Goal: Task Accomplishment & Management: Manage account settings

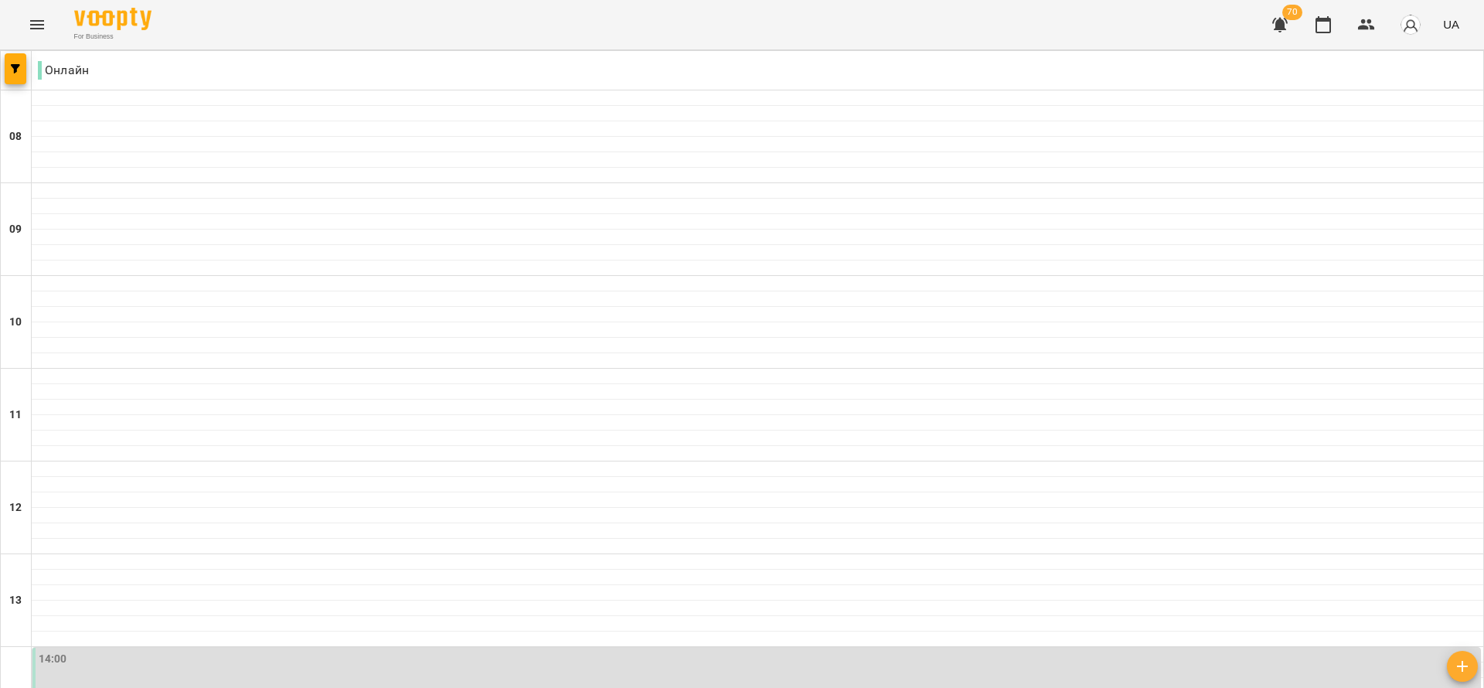
scroll to position [905, 0]
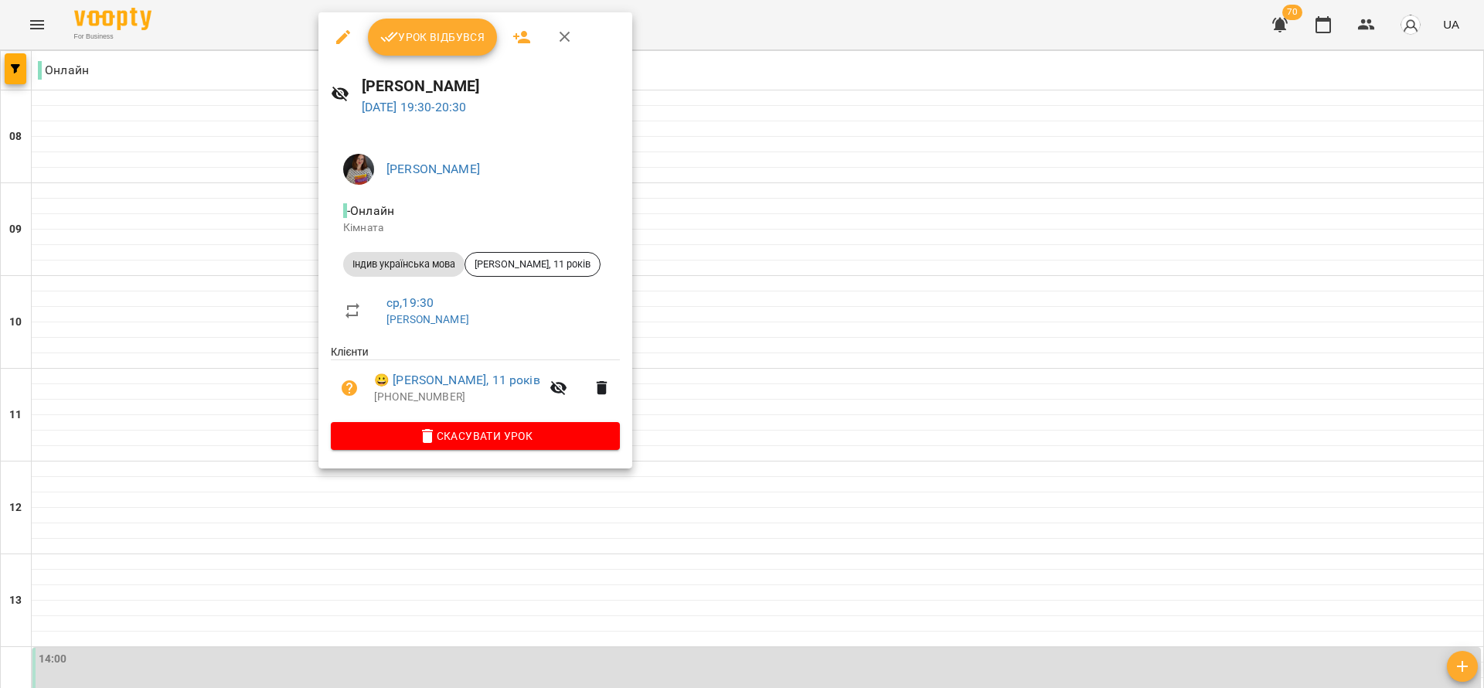
click at [597, 614] on div at bounding box center [742, 344] width 1484 height 688
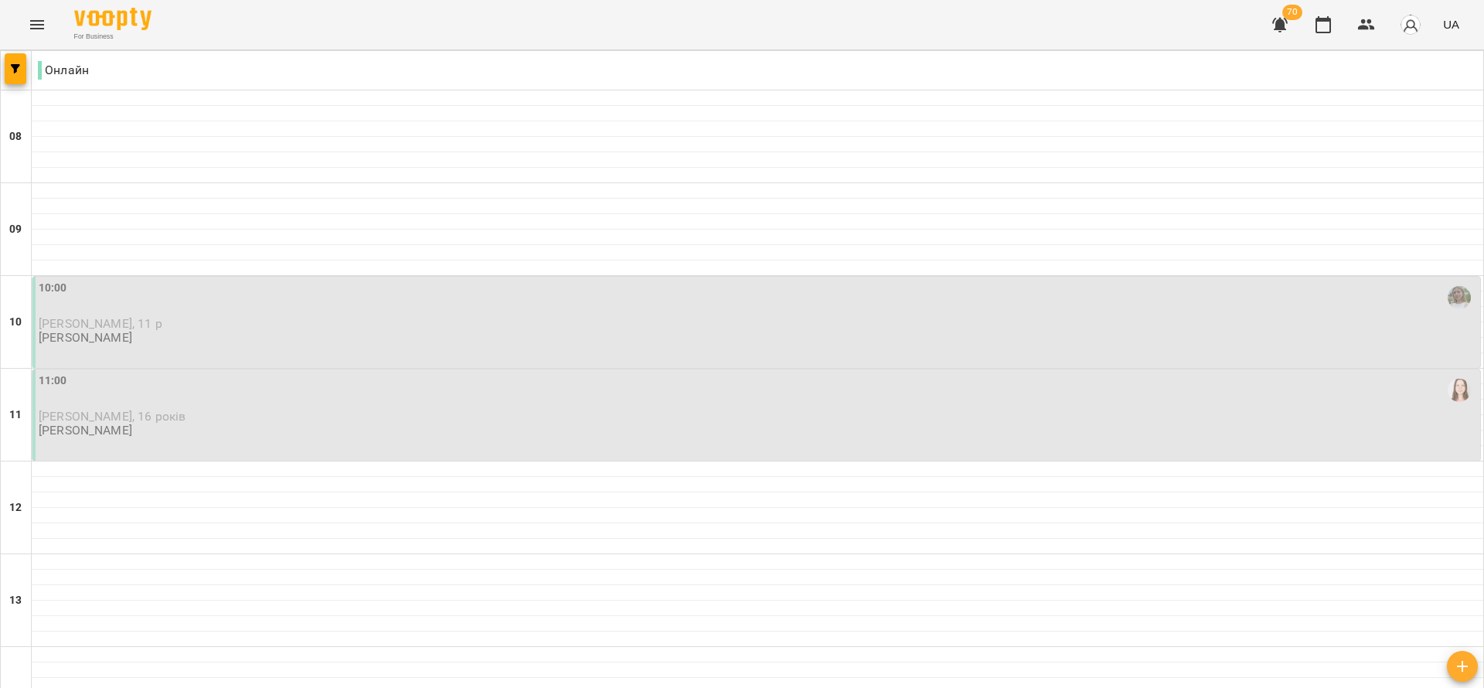
scroll to position [840, 0]
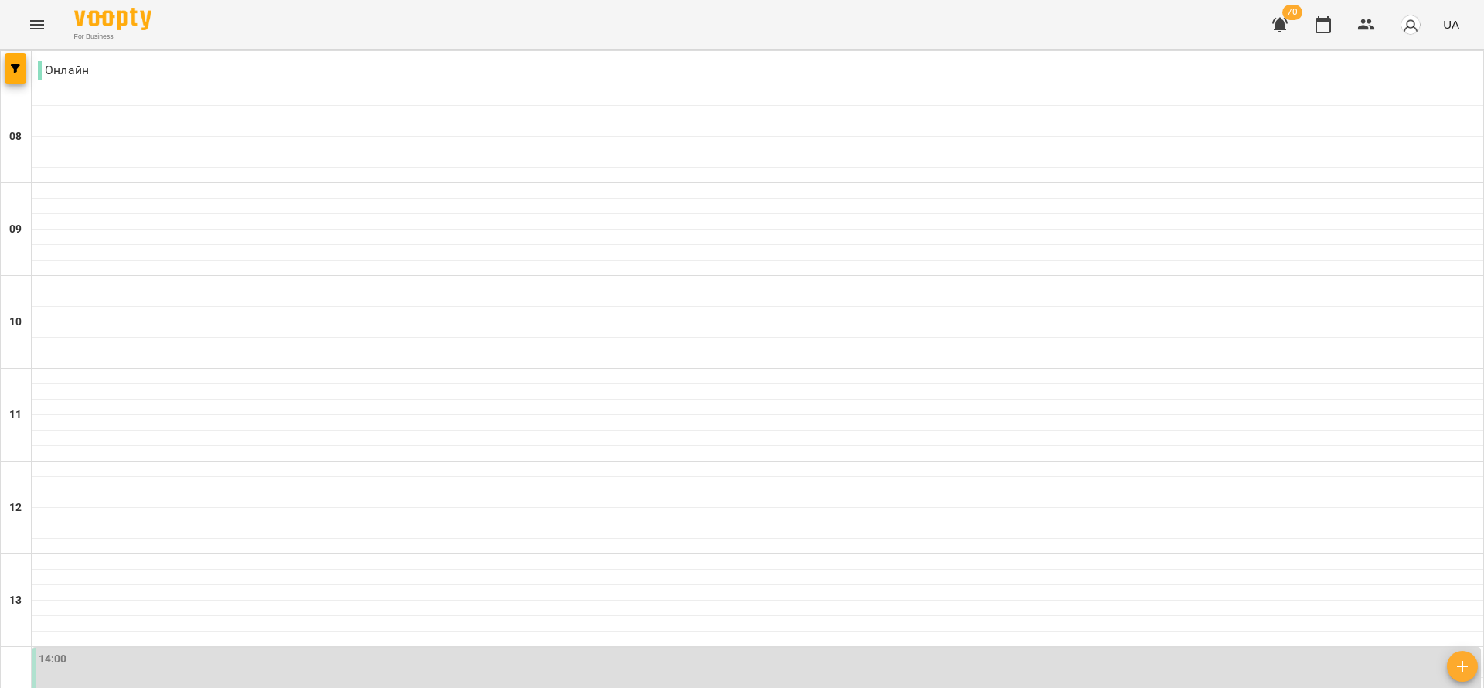
scroll to position [928, 0]
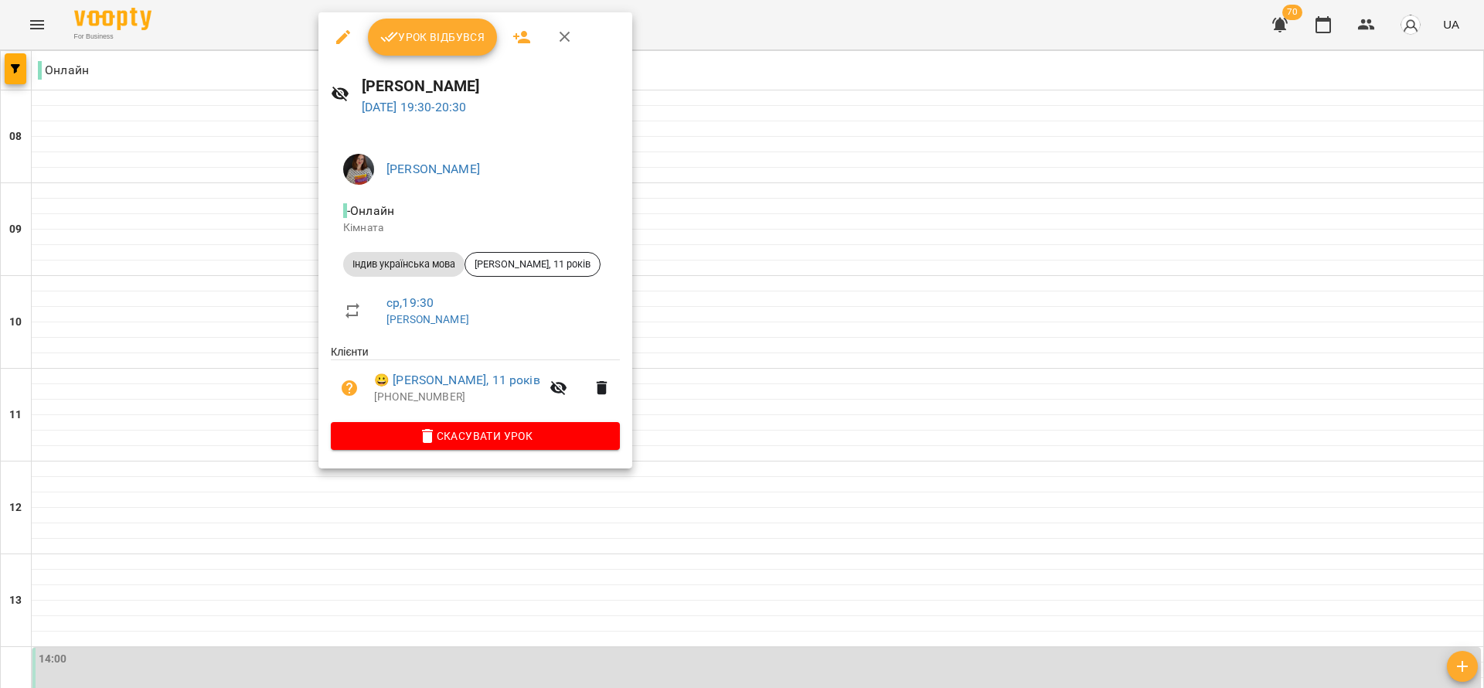
click at [493, 436] on span "Скасувати Урок" at bounding box center [475, 436] width 264 height 19
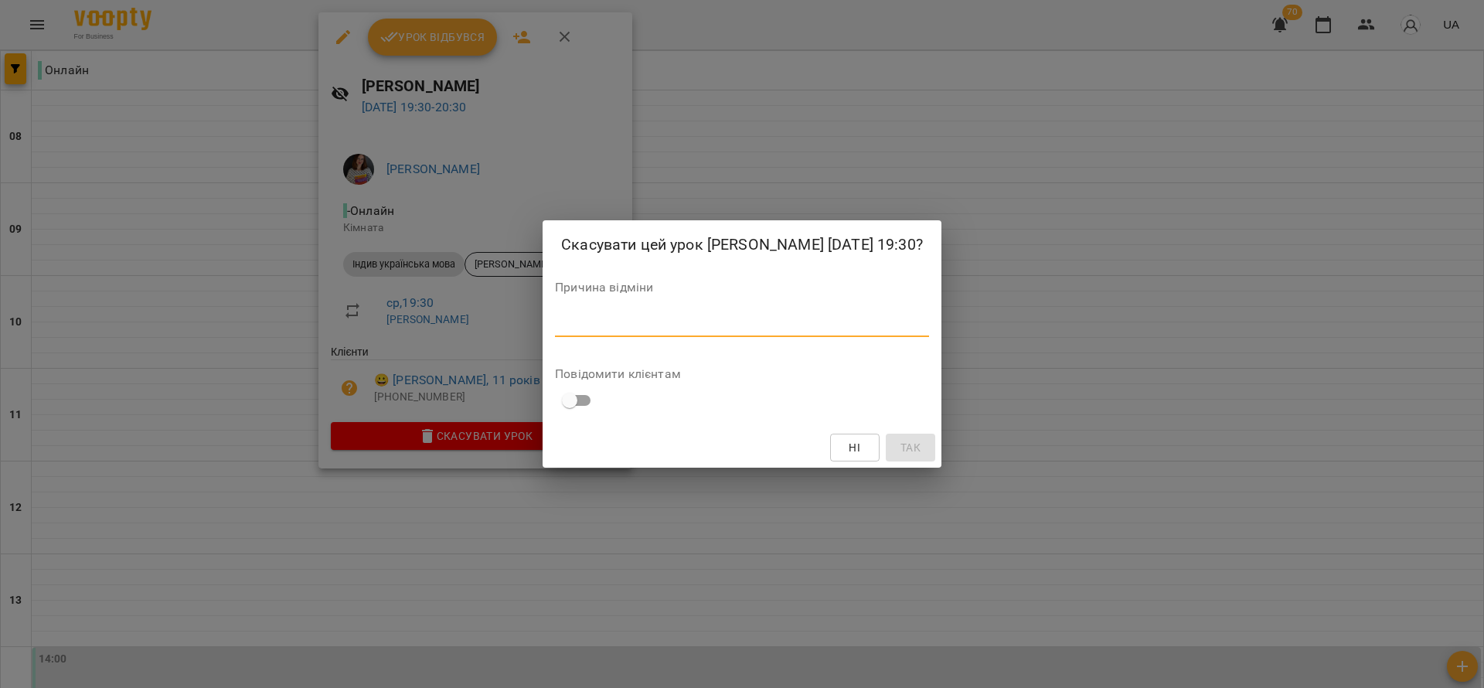
click at [596, 332] on textarea at bounding box center [742, 324] width 374 height 15
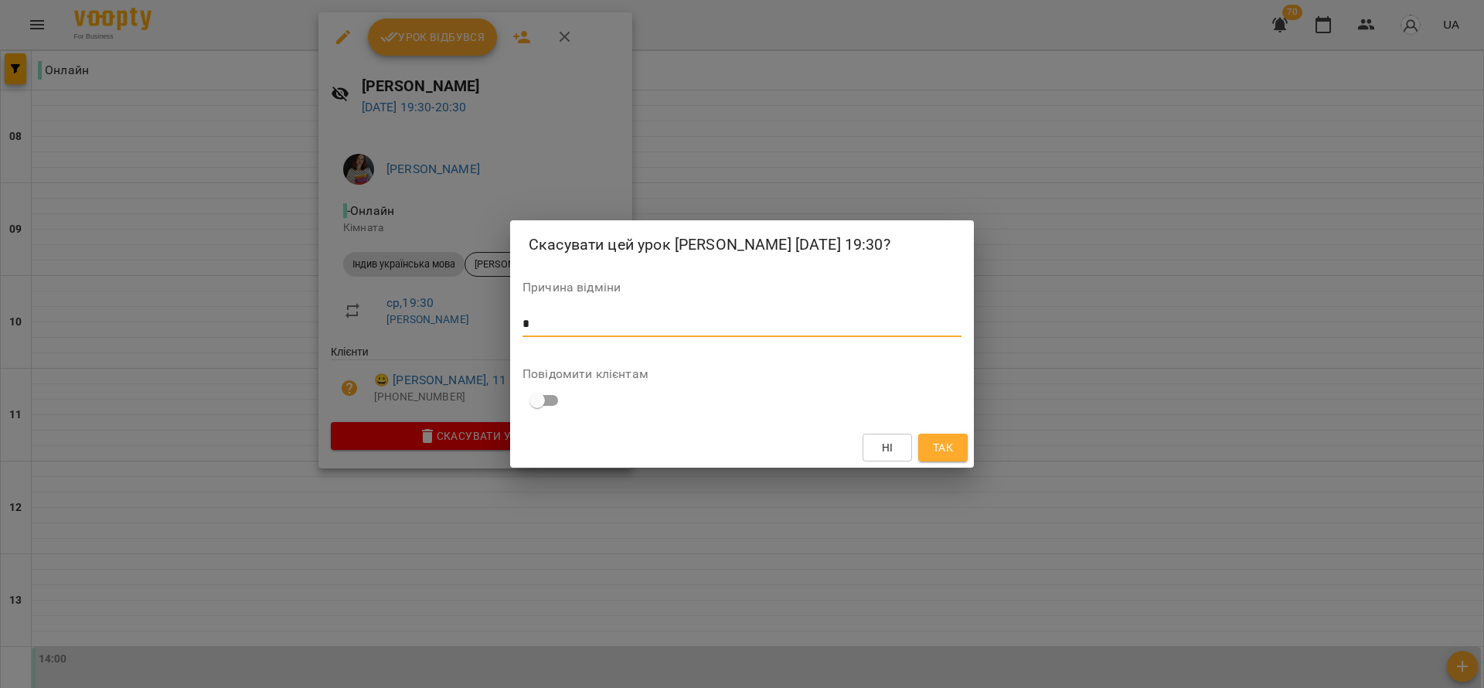
type textarea "*"
click at [955, 461] on button "Так" at bounding box center [942, 448] width 49 height 28
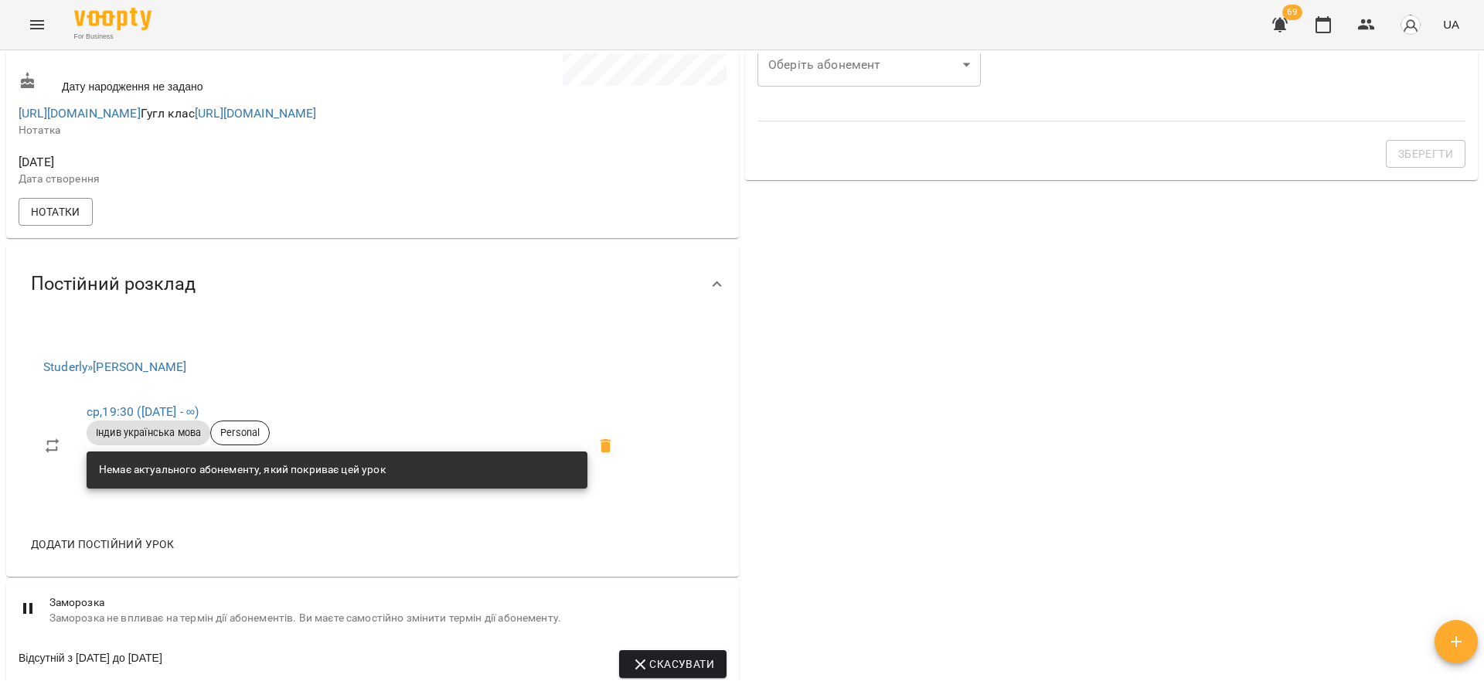
scroll to position [580, 0]
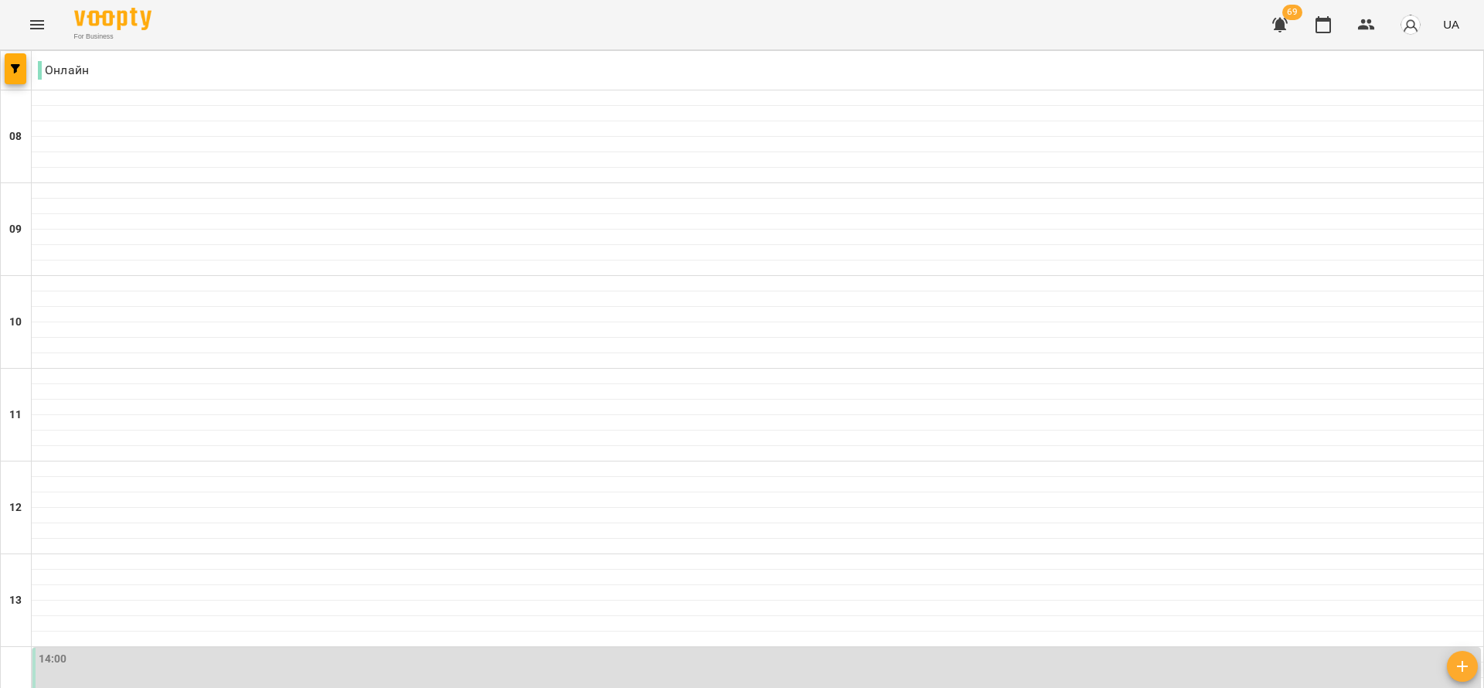
type input "**********"
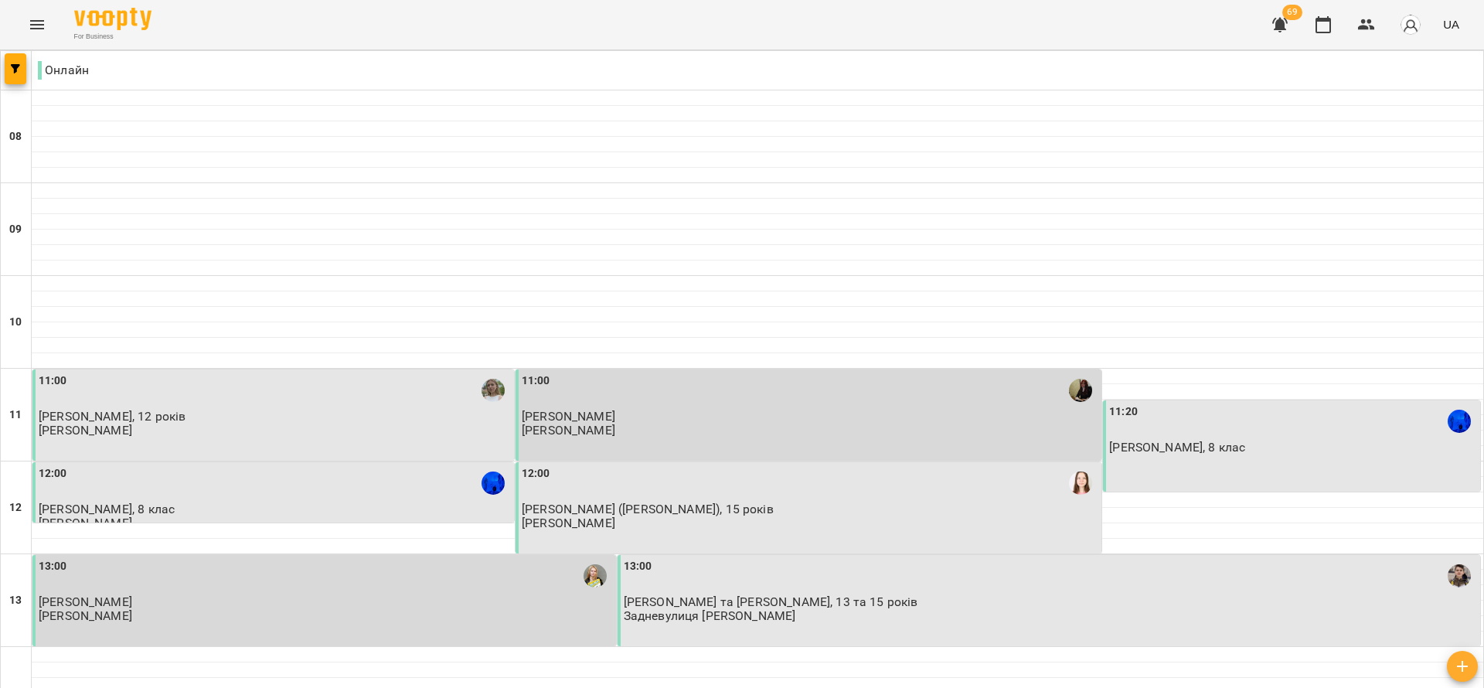
scroll to position [580, 0]
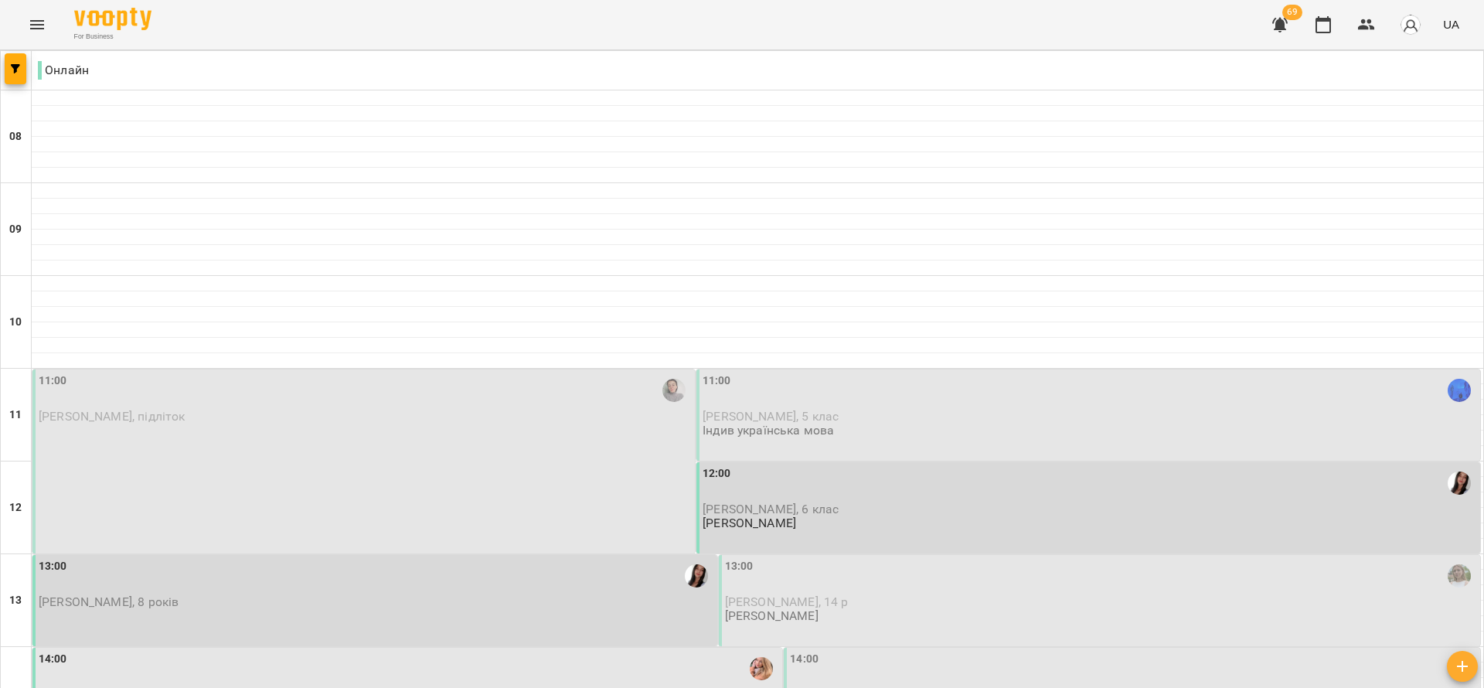
scroll to position [899, 0]
drag, startPoint x: 852, startPoint y: 655, endPoint x: 814, endPoint y: 683, distance: 47.0
type input "**********"
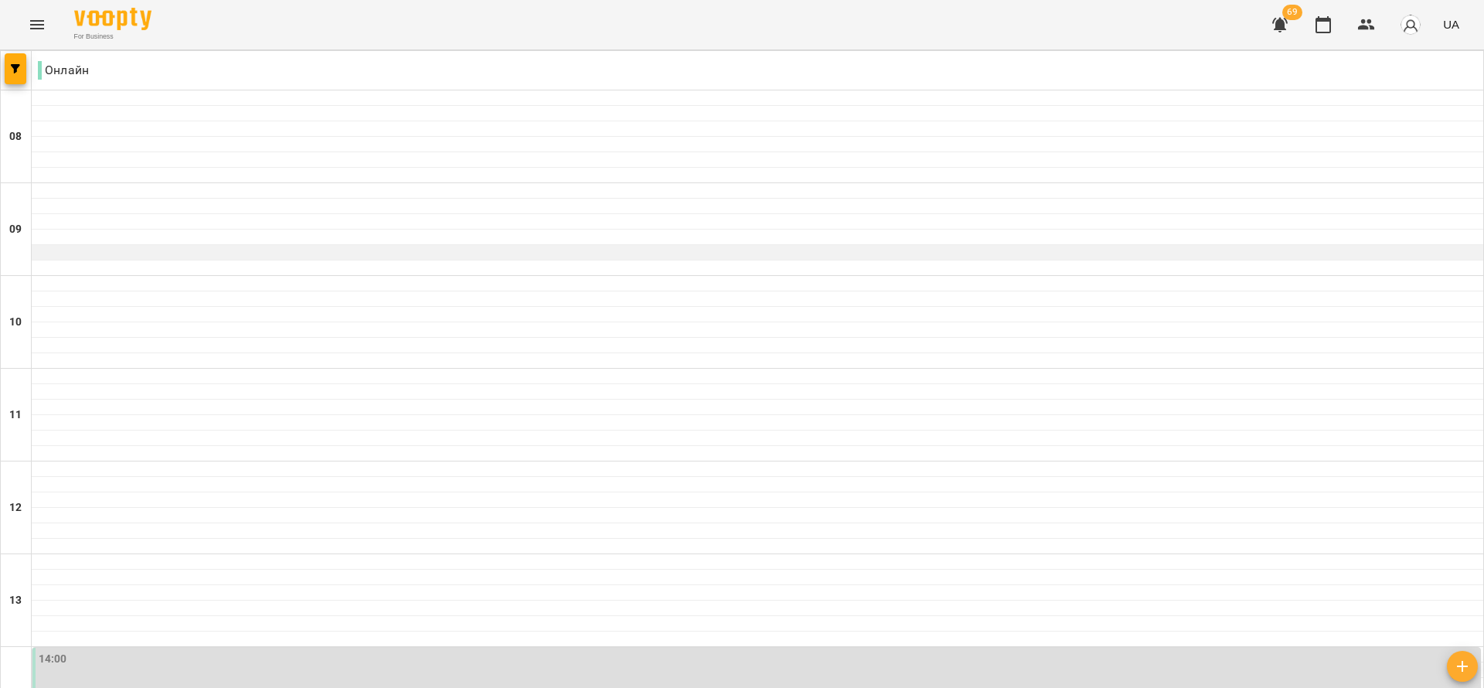
scroll to position [696, 0]
